Goal: Navigation & Orientation: Understand site structure

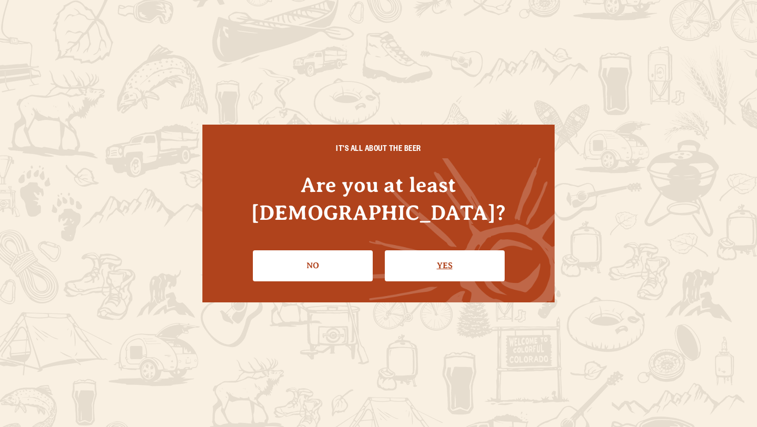
click at [426, 250] on link "Yes" at bounding box center [445, 265] width 120 height 30
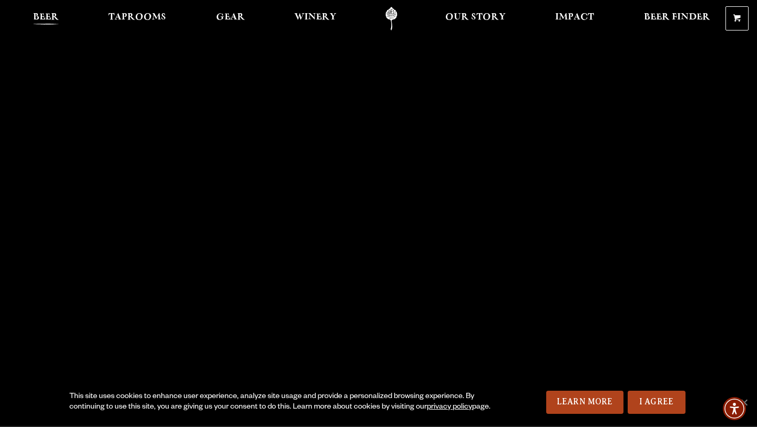
click at [48, 19] on span "Beer" at bounding box center [46, 17] width 26 height 8
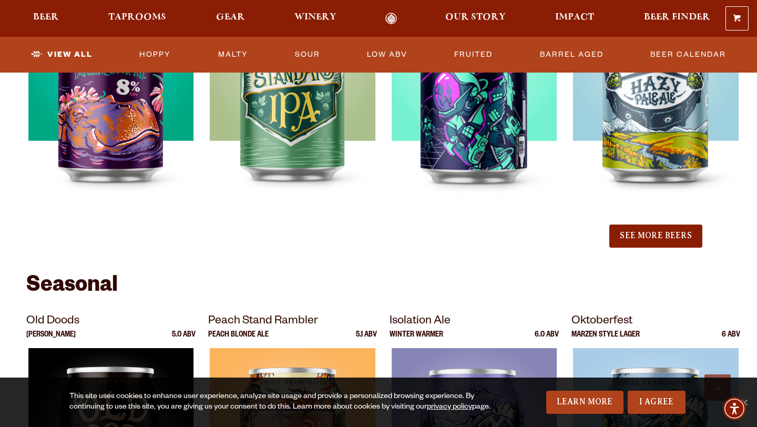
scroll to position [1198, 0]
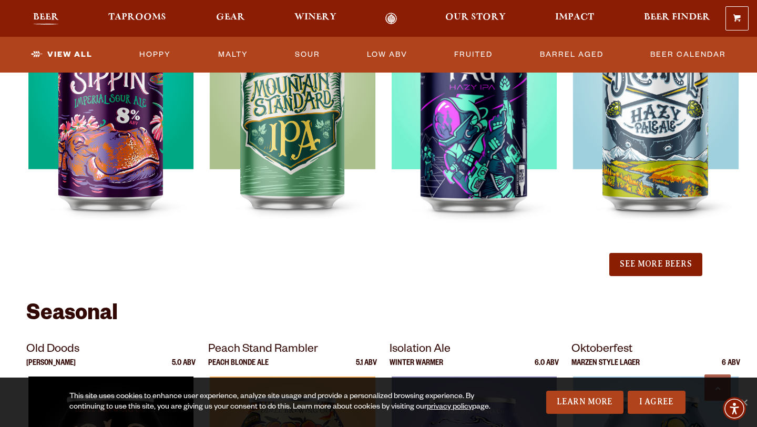
click at [60, 18] on link "Beer" at bounding box center [45, 19] width 39 height 12
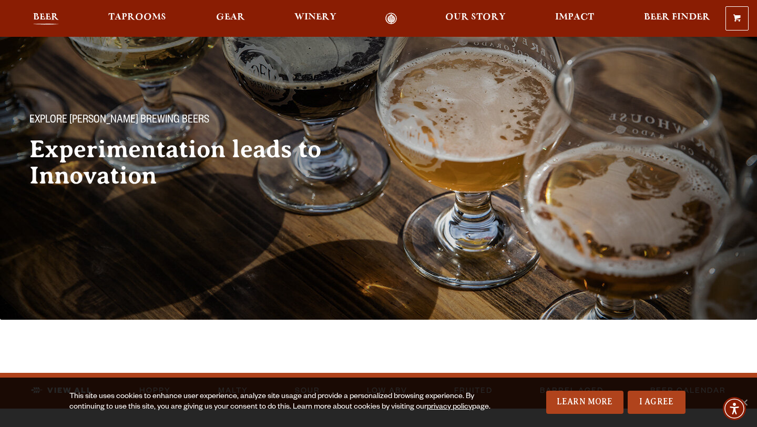
scroll to position [0, 0]
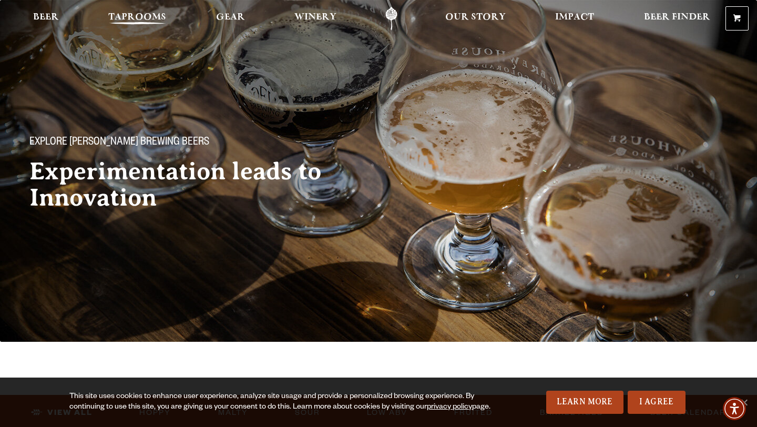
click at [142, 11] on link "Taprooms" at bounding box center [137, 19] width 72 height 24
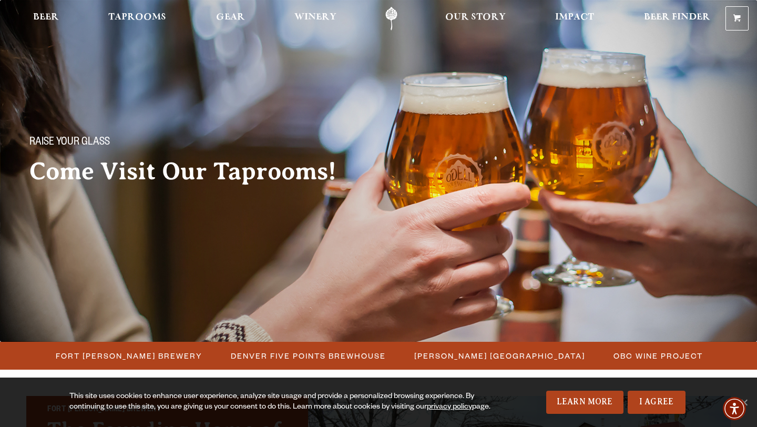
click at [388, 16] on link "Odell Home" at bounding box center [391, 19] width 39 height 24
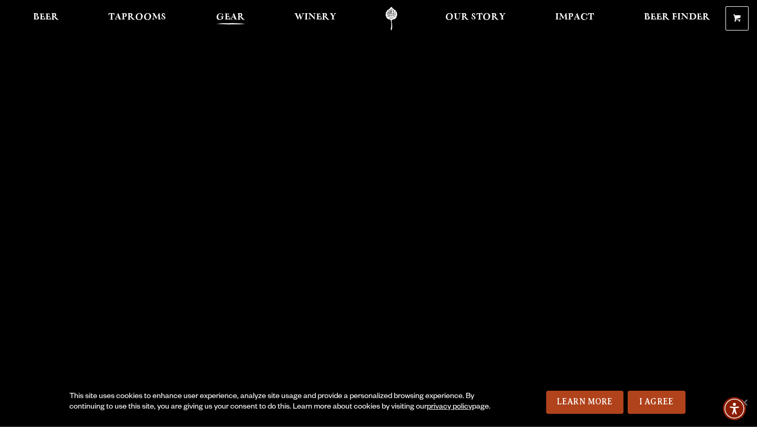
click at [234, 15] on span "Gear" at bounding box center [230, 17] width 29 height 8
